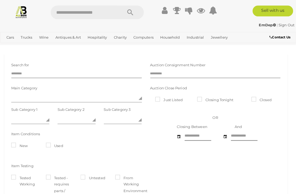
scroll to position [1, 0]
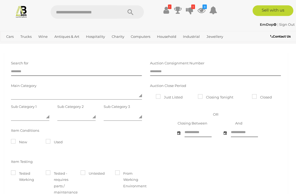
click at [188, 7] on icon at bounding box center [190, 10] width 8 height 10
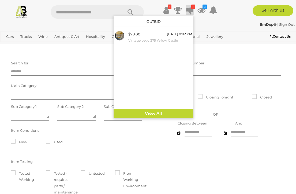
click at [145, 38] on small "Vintage Lego 375 Yellow Castle" at bounding box center [160, 41] width 64 height 6
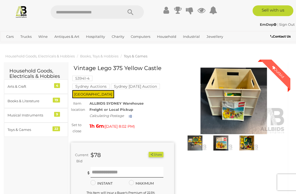
scroll to position [1, 0]
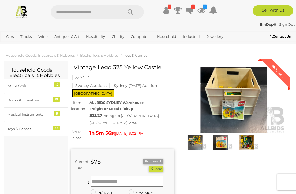
click at [202, 10] on icon at bounding box center [201, 10] width 8 height 10
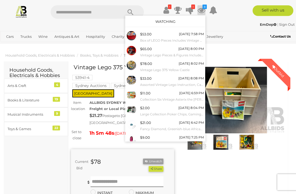
click at [157, 41] on small "Box of LEGO Pieces Includes Vintage Bits, Jango Fett (8011)" at bounding box center [172, 41] width 64 height 6
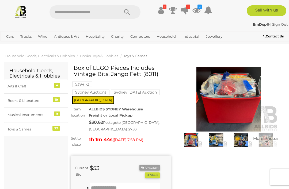
click at [196, 11] on icon at bounding box center [197, 10] width 8 height 10
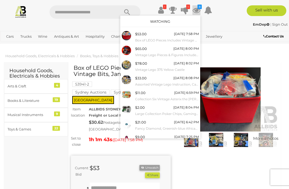
click at [146, 51] on span "$65.00" at bounding box center [141, 49] width 12 height 4
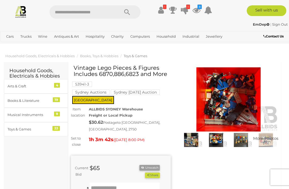
click at [233, 110] on img at bounding box center [229, 100] width 100 height 64
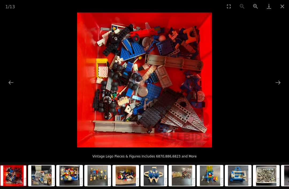
click at [281, 82] on button "Next slide" at bounding box center [278, 82] width 11 height 10
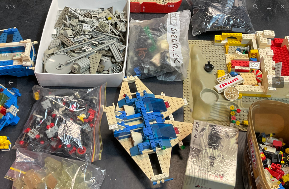
scroll to position [13, 0]
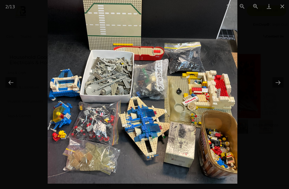
click at [280, 82] on button "Next slide" at bounding box center [278, 82] width 11 height 10
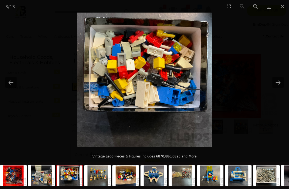
click at [278, 81] on button "Next slide" at bounding box center [278, 82] width 11 height 10
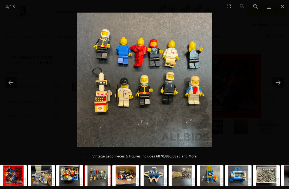
click at [279, 82] on button "Next slide" at bounding box center [278, 82] width 11 height 10
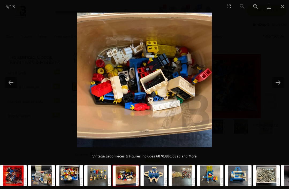
click at [276, 83] on button "Next slide" at bounding box center [278, 82] width 11 height 10
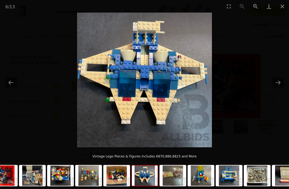
click at [281, 8] on button "Close gallery" at bounding box center [282, 6] width 13 height 13
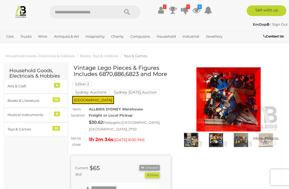
click at [127, 185] on input "text" at bounding box center [125, 188] width 70 height 11
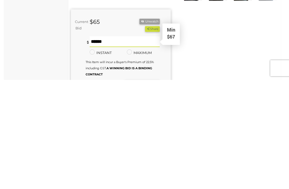
type input "**"
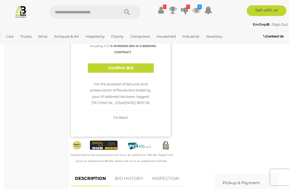
click at [137, 64] on button "Confirm Bid" at bounding box center [121, 67] width 66 height 9
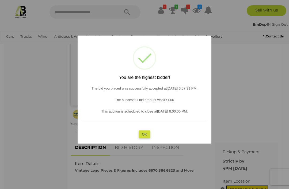
click at [144, 138] on button "OK" at bounding box center [145, 134] width 12 height 8
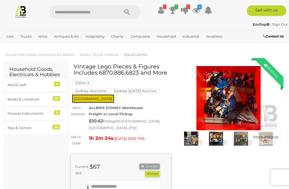
scroll to position [0, 0]
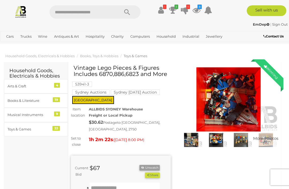
click at [235, 110] on img at bounding box center [229, 100] width 100 height 64
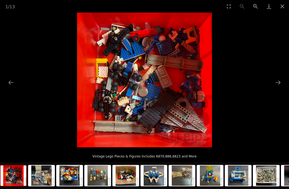
click at [278, 83] on button "Next slide" at bounding box center [278, 82] width 11 height 10
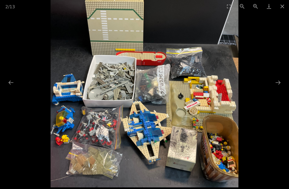
click at [276, 81] on button "Next slide" at bounding box center [278, 82] width 11 height 10
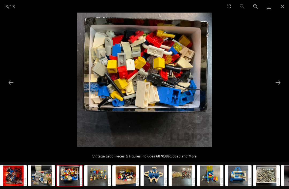
click at [278, 80] on button "Next slide" at bounding box center [278, 82] width 11 height 10
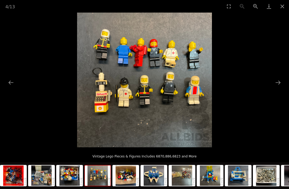
click at [280, 9] on button "Close gallery" at bounding box center [282, 6] width 13 height 13
